Goal: Download file/media

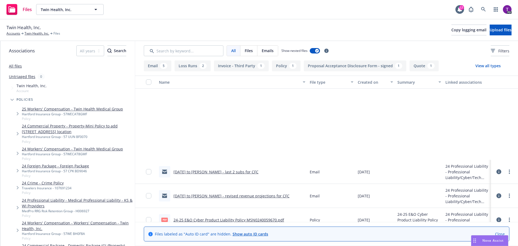
scroll to position [108, 0]
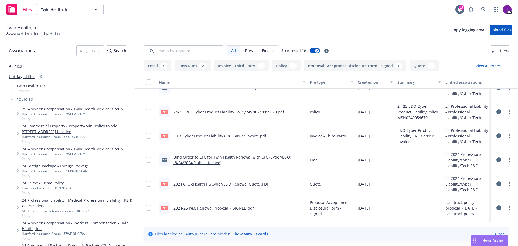
click at [271, 112] on link "24-25 E&O Cyber Product Liability Policy MSN0240059670.pdf" at bounding box center [229, 111] width 111 height 5
